Goal: Entertainment & Leisure: Consume media (video, audio)

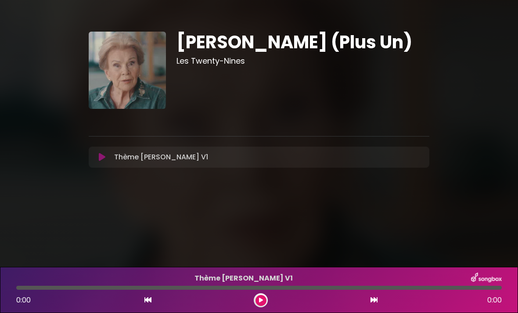
click at [102, 154] on icon at bounding box center [102, 157] width 7 height 9
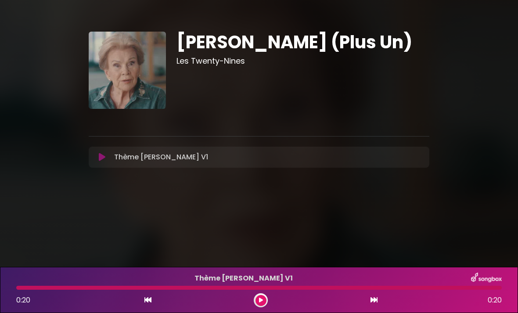
click at [97, 165] on div "Thème [PERSON_NAME] V1 Loading Track... Your Feedback Name" at bounding box center [259, 157] width 340 height 21
click at [97, 161] on button at bounding box center [102, 157] width 17 height 9
click at [103, 154] on icon at bounding box center [102, 157] width 7 height 9
click at [257, 298] on button at bounding box center [260, 300] width 11 height 11
click at [102, 157] on icon at bounding box center [102, 157] width 7 height 9
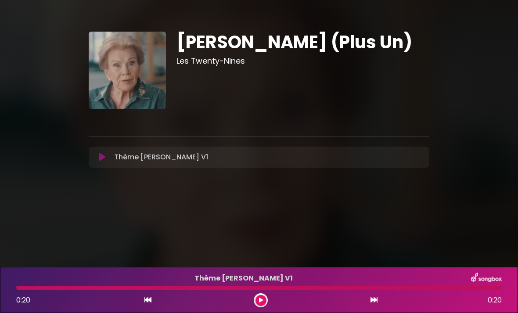
click at [112, 167] on div "Thème [PERSON_NAME] V1 Loading Track... Your Feedback Name" at bounding box center [259, 157] width 340 height 21
click at [100, 161] on icon at bounding box center [102, 157] width 7 height 9
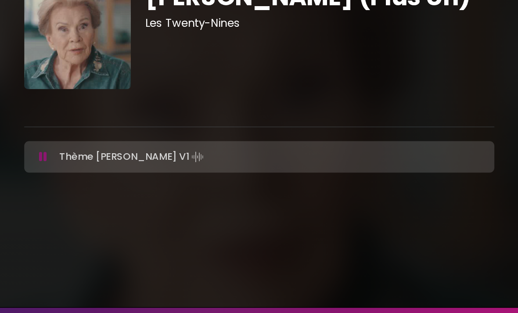
click at [99, 154] on icon at bounding box center [102, 158] width 6 height 9
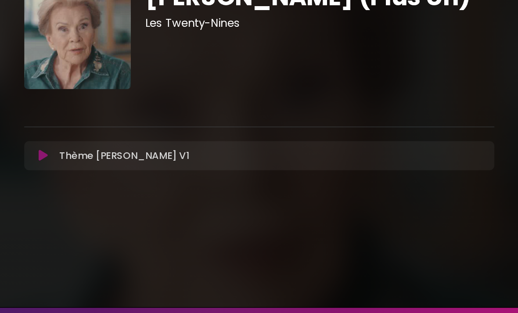
click at [99, 153] on icon at bounding box center [102, 157] width 7 height 9
